Goal: Task Accomplishment & Management: Manage account settings

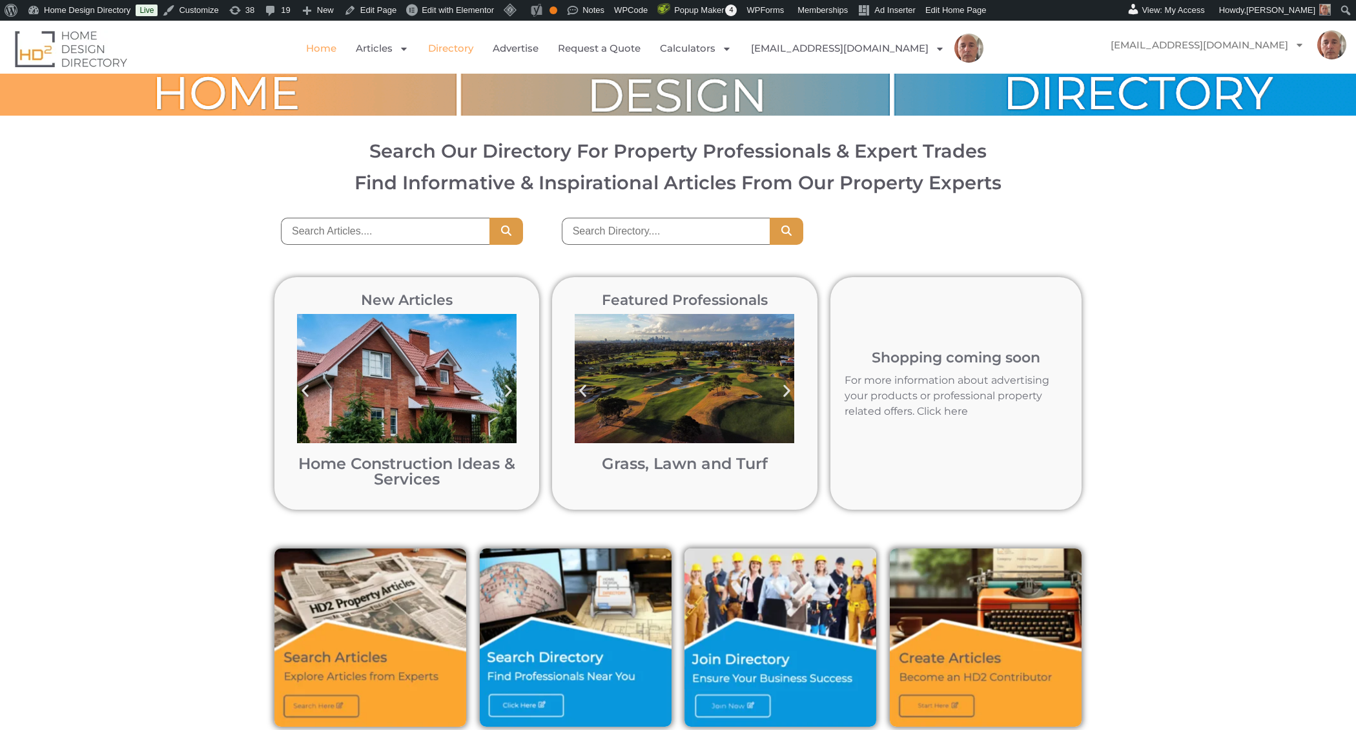
click at [473, 48] on link "Directory" at bounding box center [450, 49] width 45 height 30
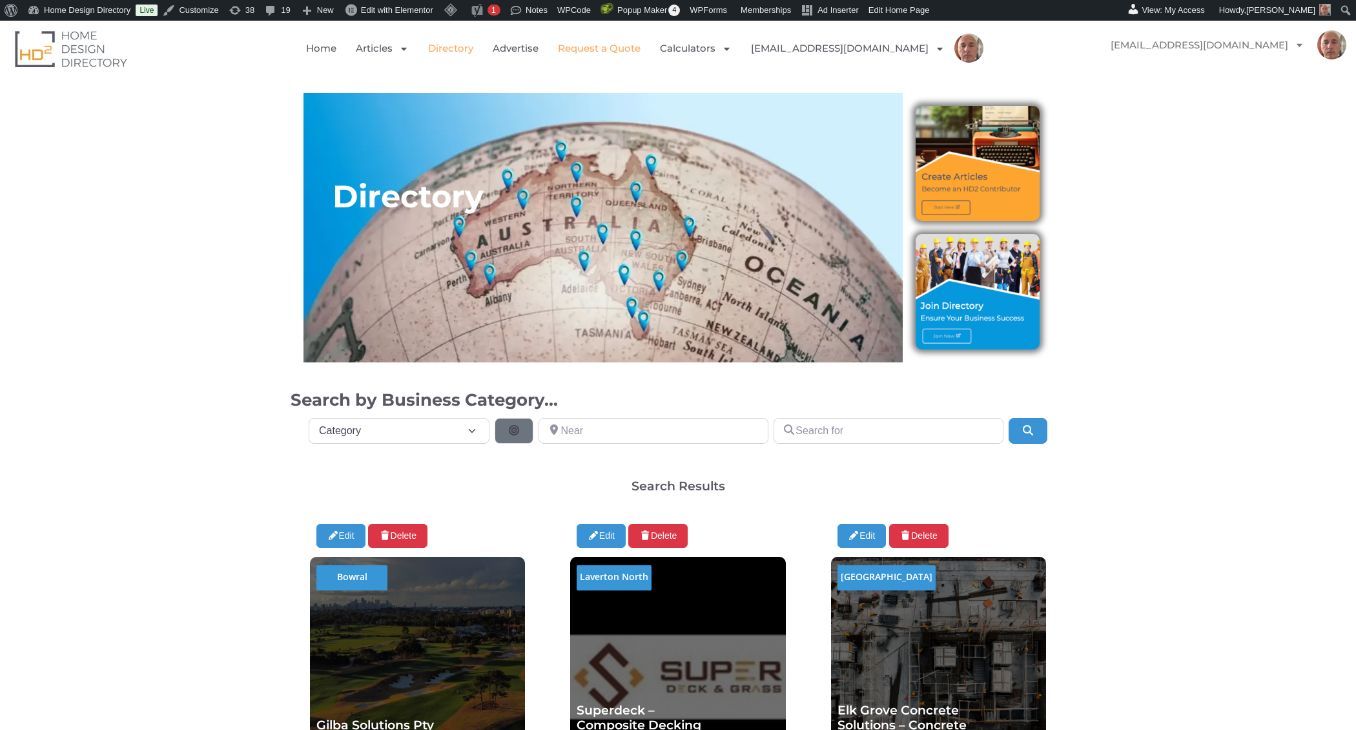
click at [638, 50] on link "Request a Quote" at bounding box center [599, 49] width 83 height 30
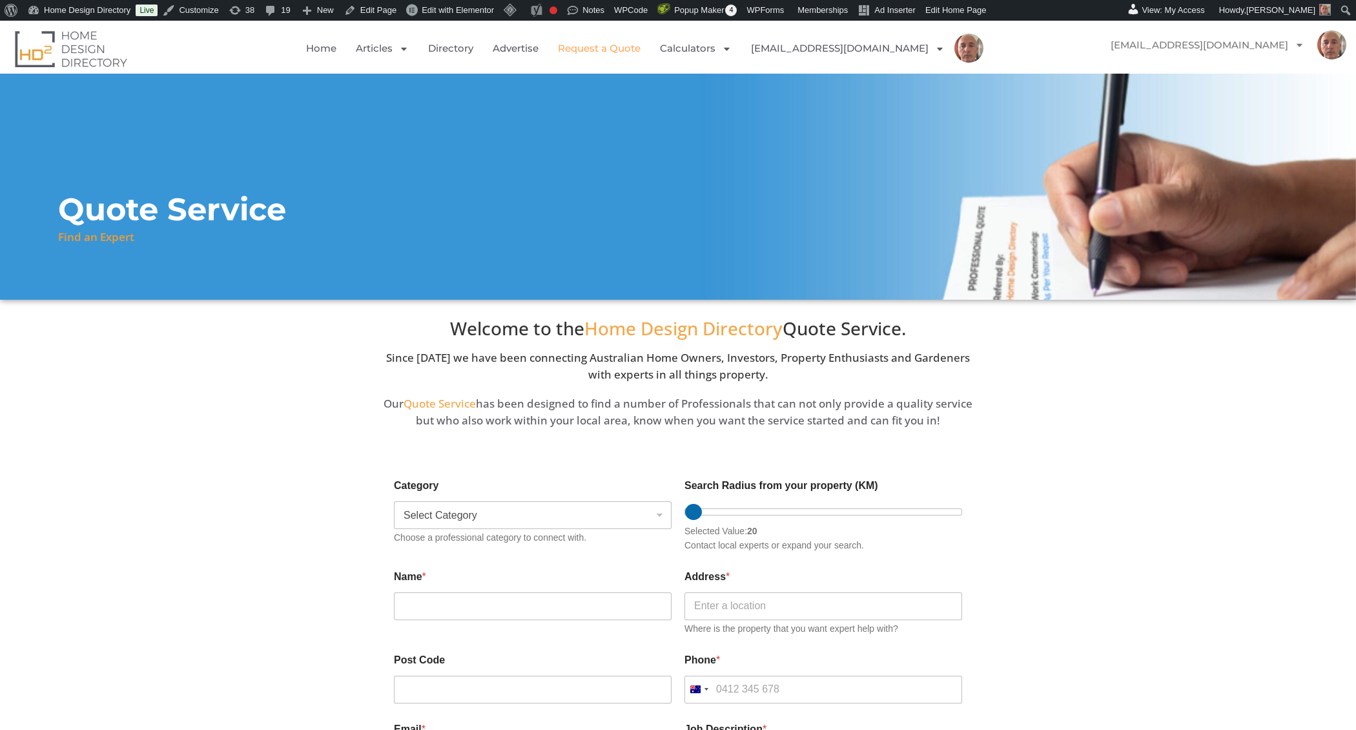
type input "OCS Building B, [STREET_ADDRESS]"
click at [539, 51] on link "Advertise" at bounding box center [516, 49] width 46 height 30
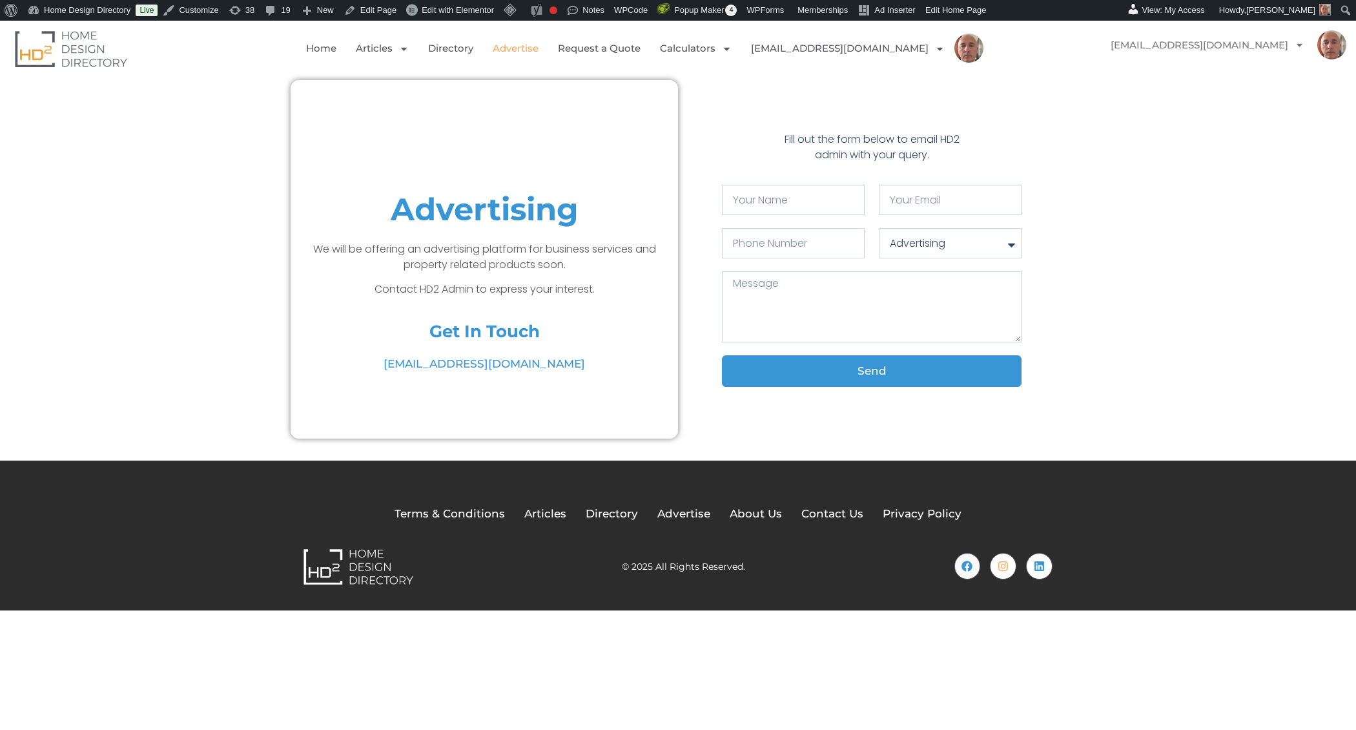
click at [70, 240] on div "Advertising We will be offering an advertising platform for business services a…" at bounding box center [678, 259] width 1356 height 371
